Goal: Transaction & Acquisition: Purchase product/service

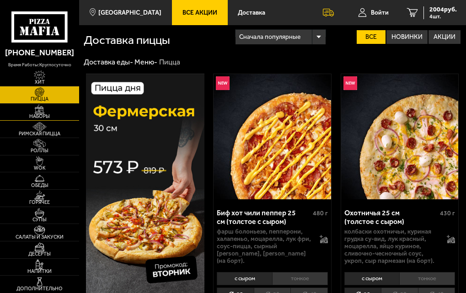
click at [39, 112] on img at bounding box center [39, 110] width 19 height 10
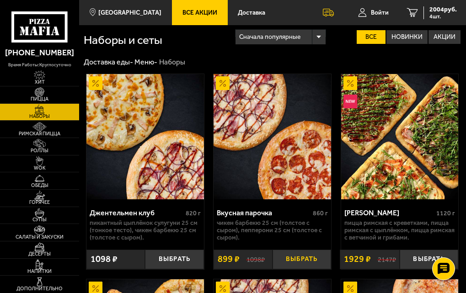
click at [294, 263] on button "Выбрать" at bounding box center [302, 260] width 59 height 20
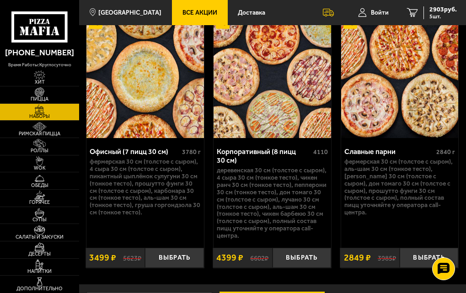
scroll to position [2392, 0]
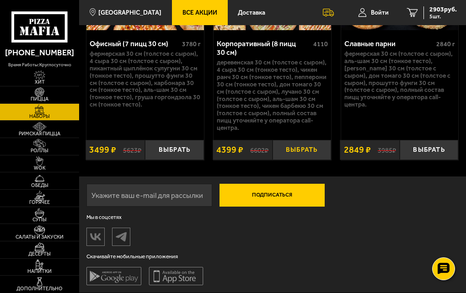
click at [300, 145] on button "Выбрать" at bounding box center [302, 150] width 59 height 20
click at [444, 14] on span "6 шт." at bounding box center [443, 16] width 27 height 5
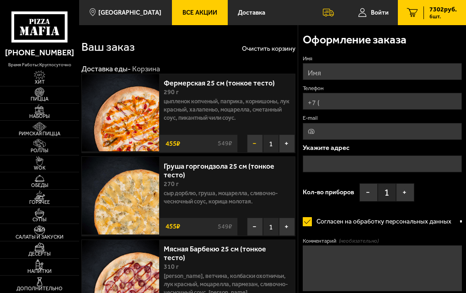
click at [252, 141] on button "−" at bounding box center [255, 144] width 16 height 18
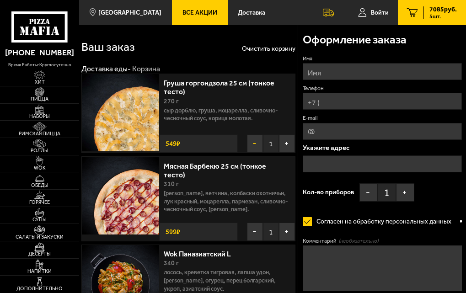
click at [256, 147] on button "−" at bounding box center [255, 144] width 16 height 18
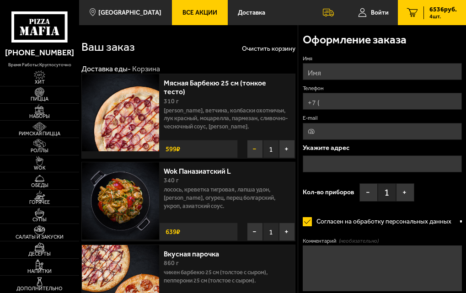
click at [256, 147] on button "−" at bounding box center [255, 149] width 16 height 18
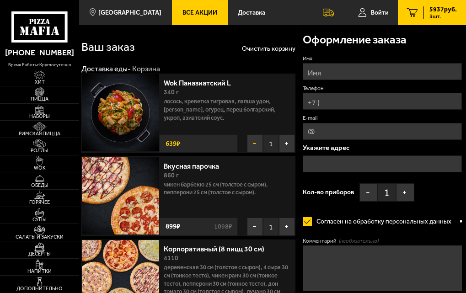
click at [253, 145] on button "−" at bounding box center [255, 144] width 16 height 18
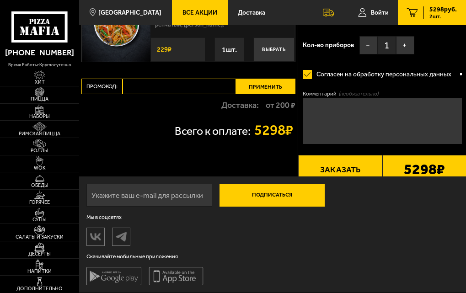
scroll to position [857, 0]
click at [156, 92] on input "Промокод:" at bounding box center [180, 87] width 114 height 16
type input "ь"
type input "maf5505"
click at [249, 88] on button "Применить" at bounding box center [266, 87] width 60 height 16
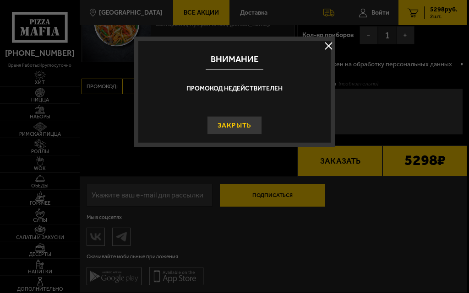
click at [228, 122] on button "Закрыть" at bounding box center [234, 125] width 55 height 18
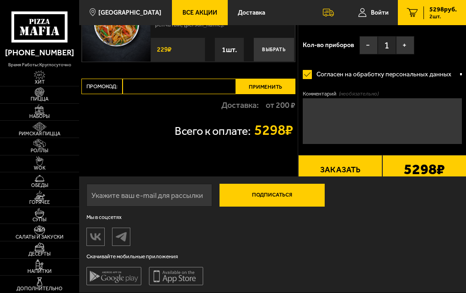
click at [148, 91] on input "Промокод:" at bounding box center [180, 87] width 114 height 16
type input "maf5055"
click at [275, 81] on button "Применить" at bounding box center [266, 87] width 60 height 16
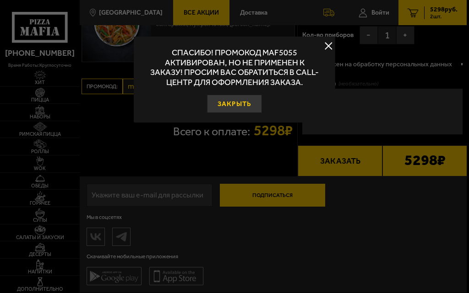
click at [237, 101] on button "Закрыть" at bounding box center [234, 104] width 55 height 18
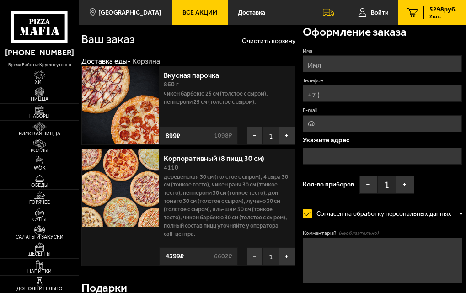
scroll to position [0, 0]
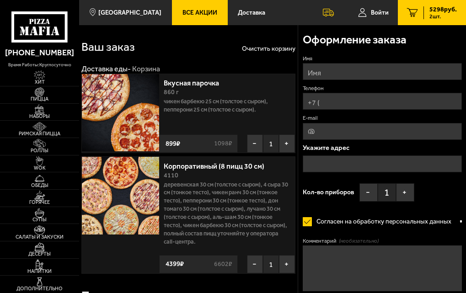
click at [194, 11] on span "Все Акции" at bounding box center [200, 13] width 35 height 6
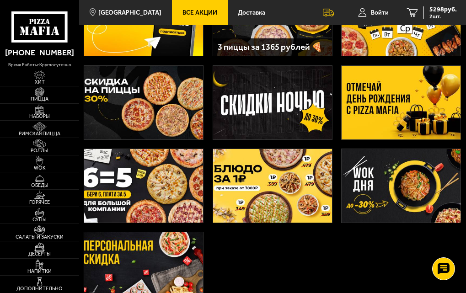
scroll to position [92, 0]
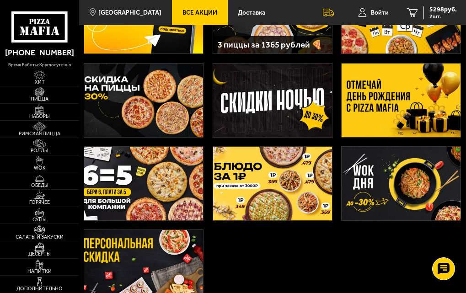
click at [243, 174] on img at bounding box center [272, 183] width 119 height 73
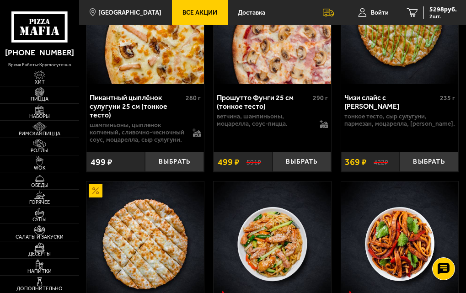
scroll to position [412, 0]
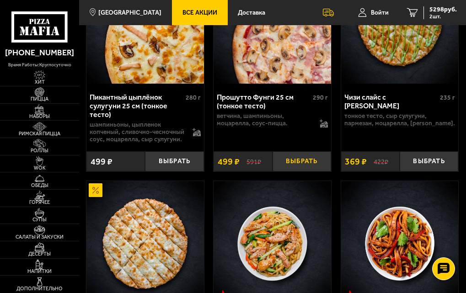
click at [296, 172] on button "Выбрать" at bounding box center [302, 162] width 59 height 20
click at [437, 12] on span "5299 руб." at bounding box center [443, 9] width 27 height 6
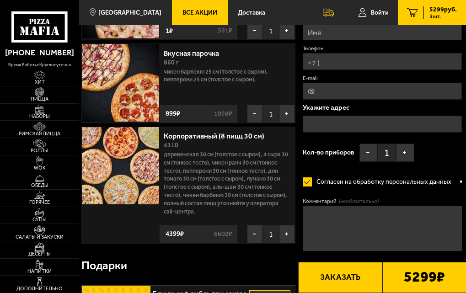
scroll to position [183, 0]
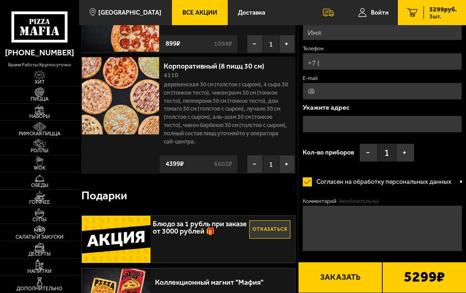
click at [248, 291] on div "Коллекционный магнит "Мафия"" at bounding box center [210, 280] width 118 height 22
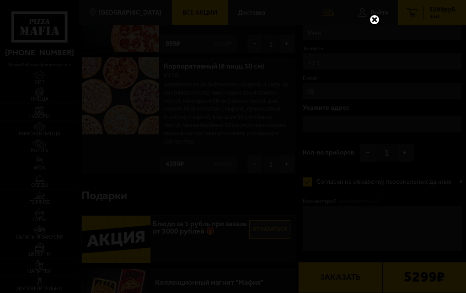
click at [374, 19] on link at bounding box center [375, 20] width 12 height 12
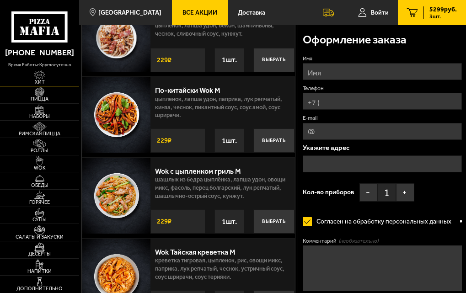
scroll to position [627, 0]
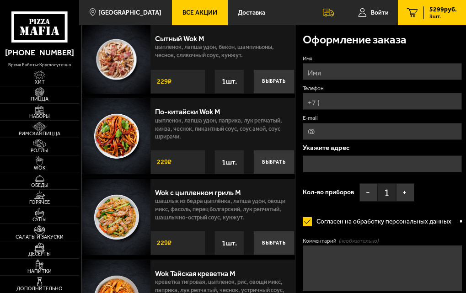
click at [35, 25] on icon at bounding box center [39, 26] width 56 height 31
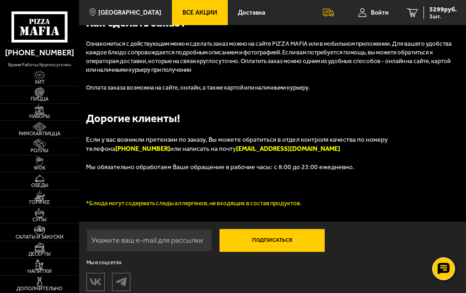
scroll to position [1279, 0]
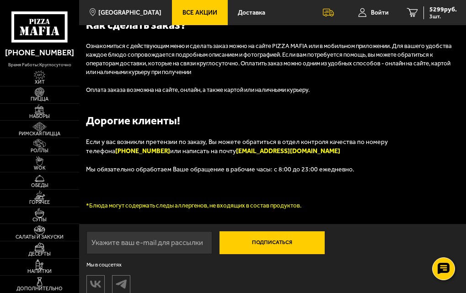
drag, startPoint x: 407, startPoint y: 139, endPoint x: 456, endPoint y: 143, distance: 49.2
click at [170, 147] on font "[PHONE_NUMBER]" at bounding box center [142, 151] width 55 height 8
copy font "[PHONE_NUMBER]"
click at [287, 150] on p "Если у вас возникли претензии по заказу, Вы можете обратиться в отдел контроля …" at bounding box center [273, 147] width 374 height 18
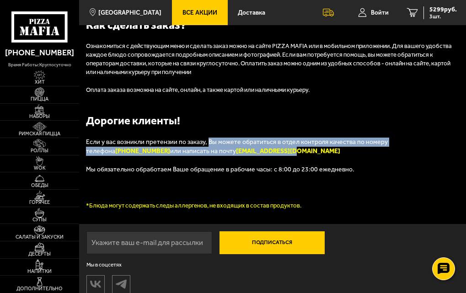
drag, startPoint x: 203, startPoint y: 141, endPoint x: 227, endPoint y: 148, distance: 25.0
click at [227, 148] on p "Если у вас возникли претензии по заказу, Вы можете обратиться в отдел контроля …" at bounding box center [273, 147] width 374 height 18
copy p "Вы можете обратиться в отдел контроля качества по номеру телефона [PHONE_NUMBER…"
